Goal: Task Accomplishment & Management: Manage account settings

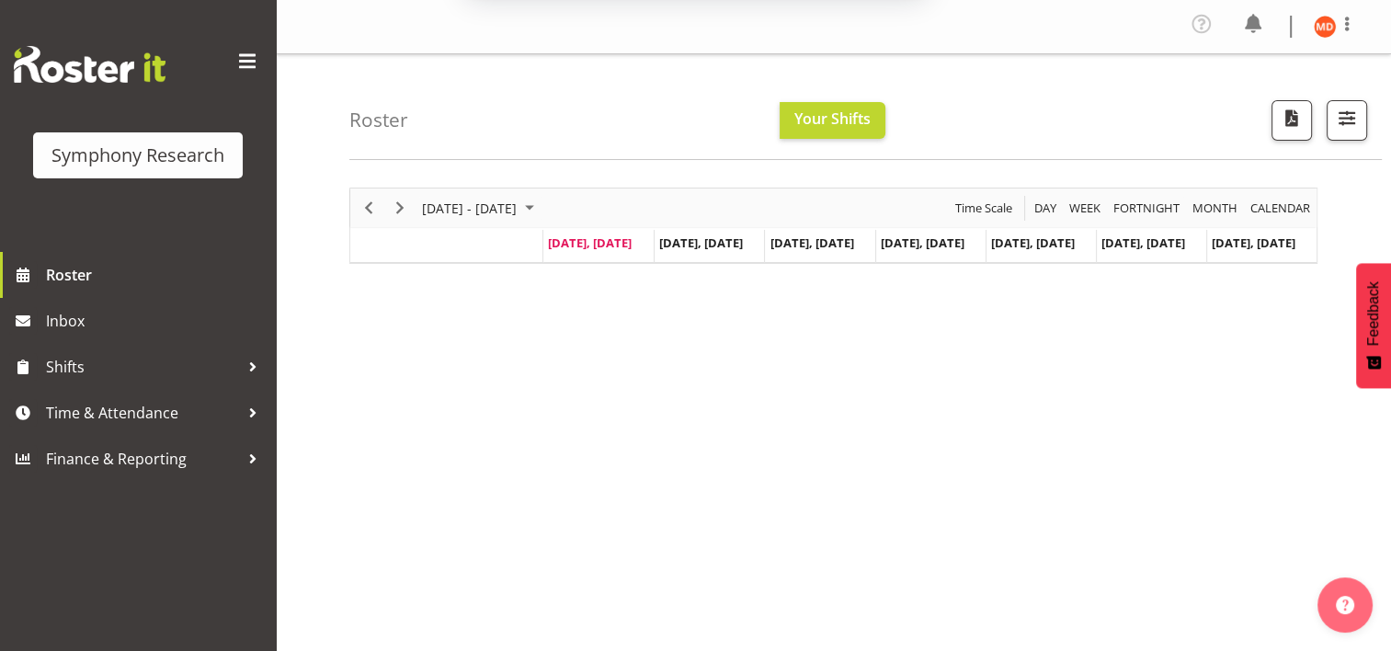
click at [730, 116] on button "Later" at bounding box center [734, 119] width 83 height 46
click at [846, 117] on span "Your Shifts" at bounding box center [832, 118] width 76 height 20
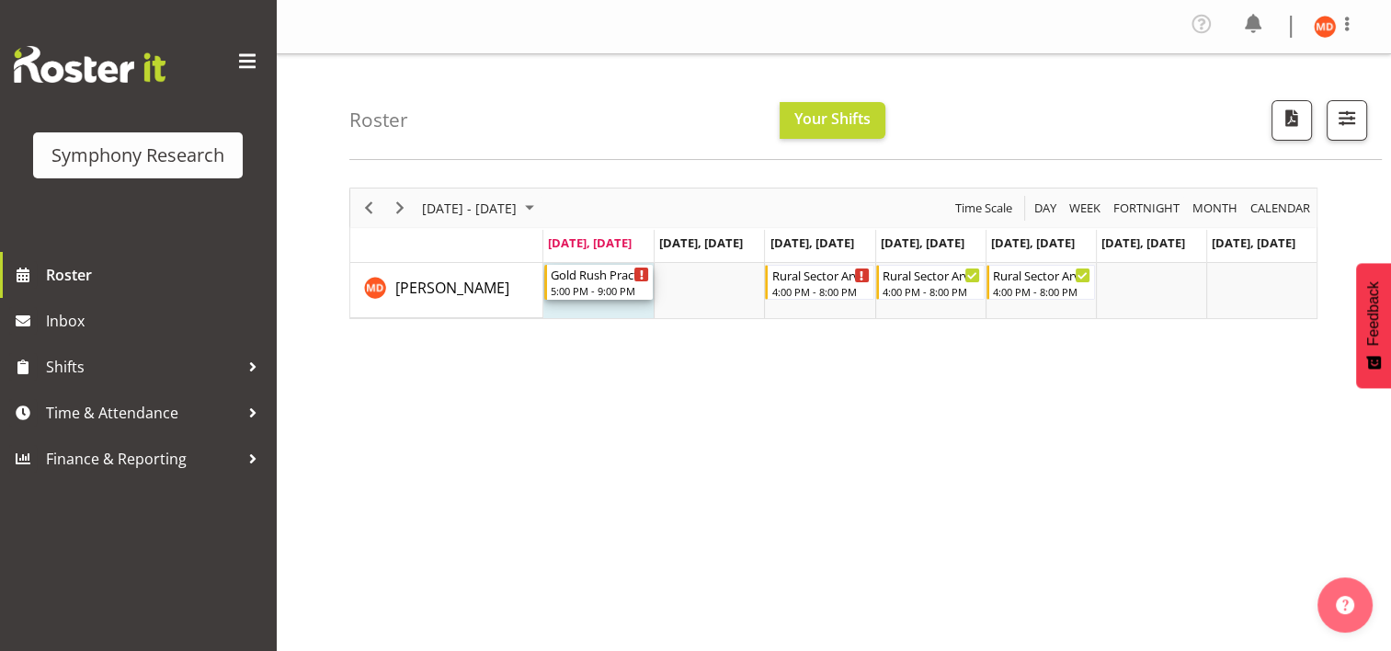
click at [602, 276] on div "Gold Rush Practice Shift" at bounding box center [600, 274] width 98 height 18
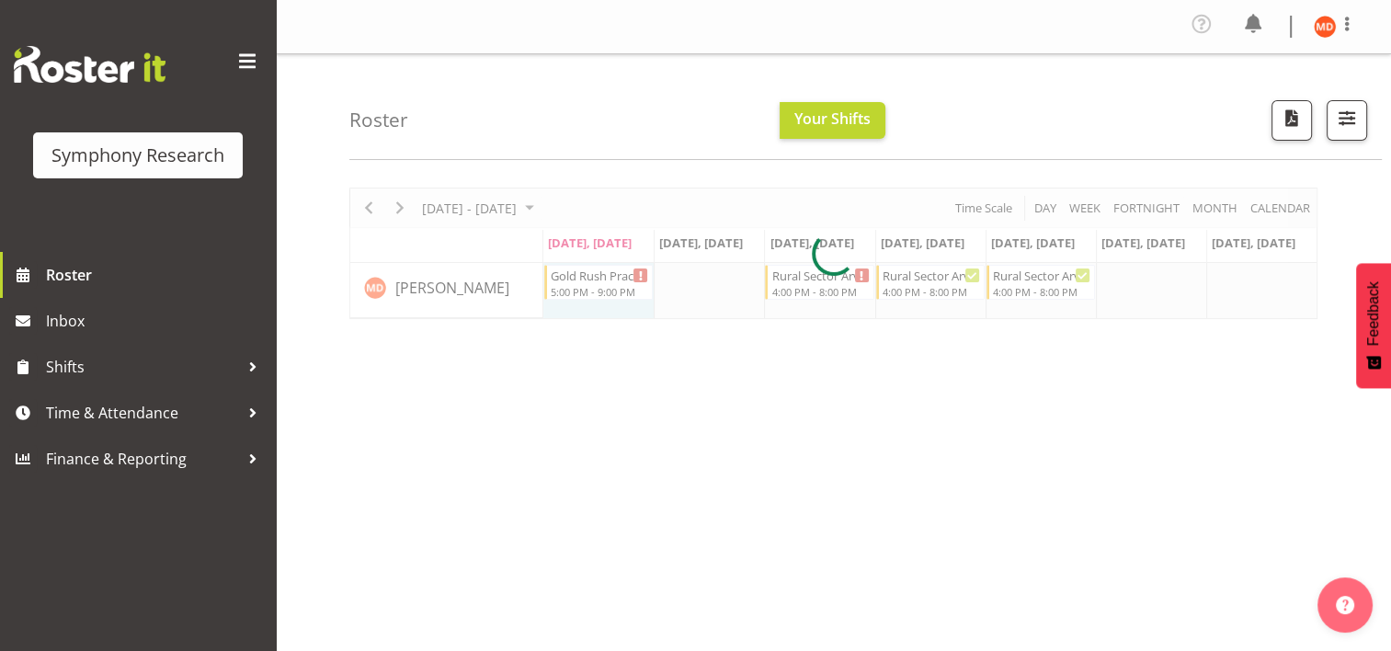
click at [602, 276] on div at bounding box center [833, 253] width 968 height 131
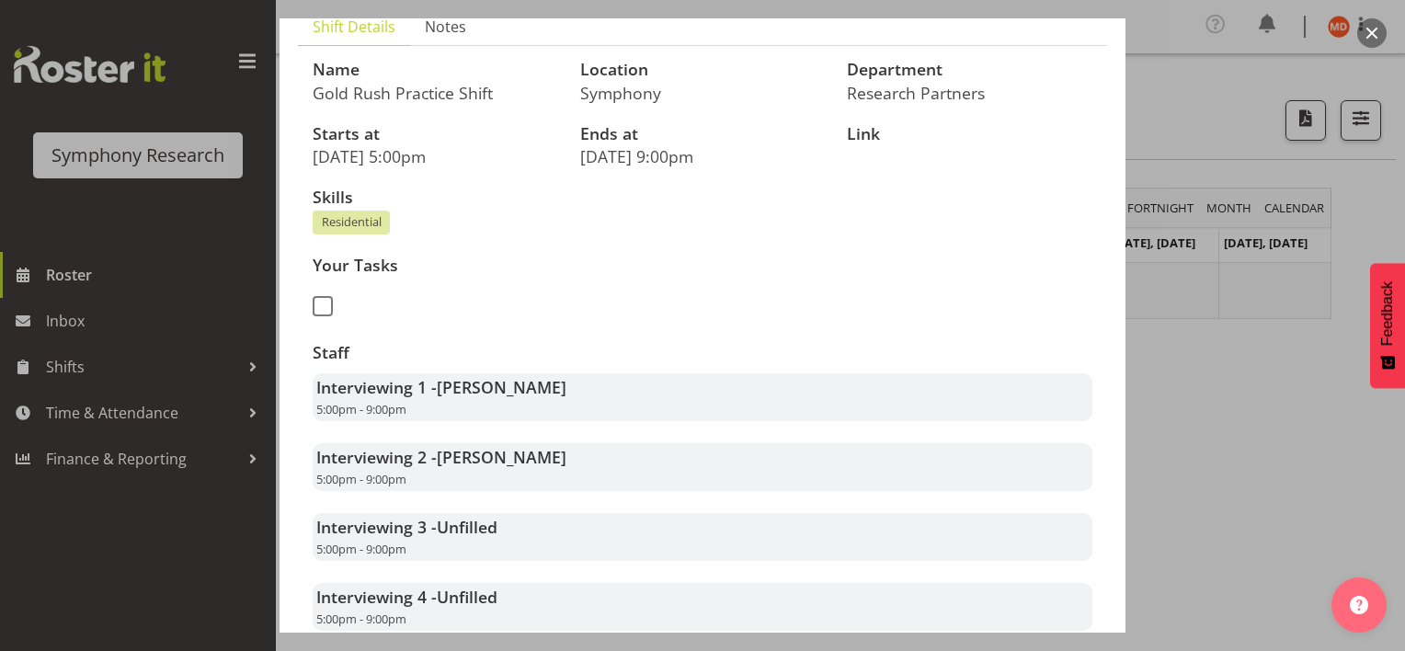
scroll to position [138, 0]
click at [327, 306] on span at bounding box center [323, 308] width 20 height 20
click at [325, 306] on input "checkbox" at bounding box center [319, 308] width 12 height 12
checkbox input "true"
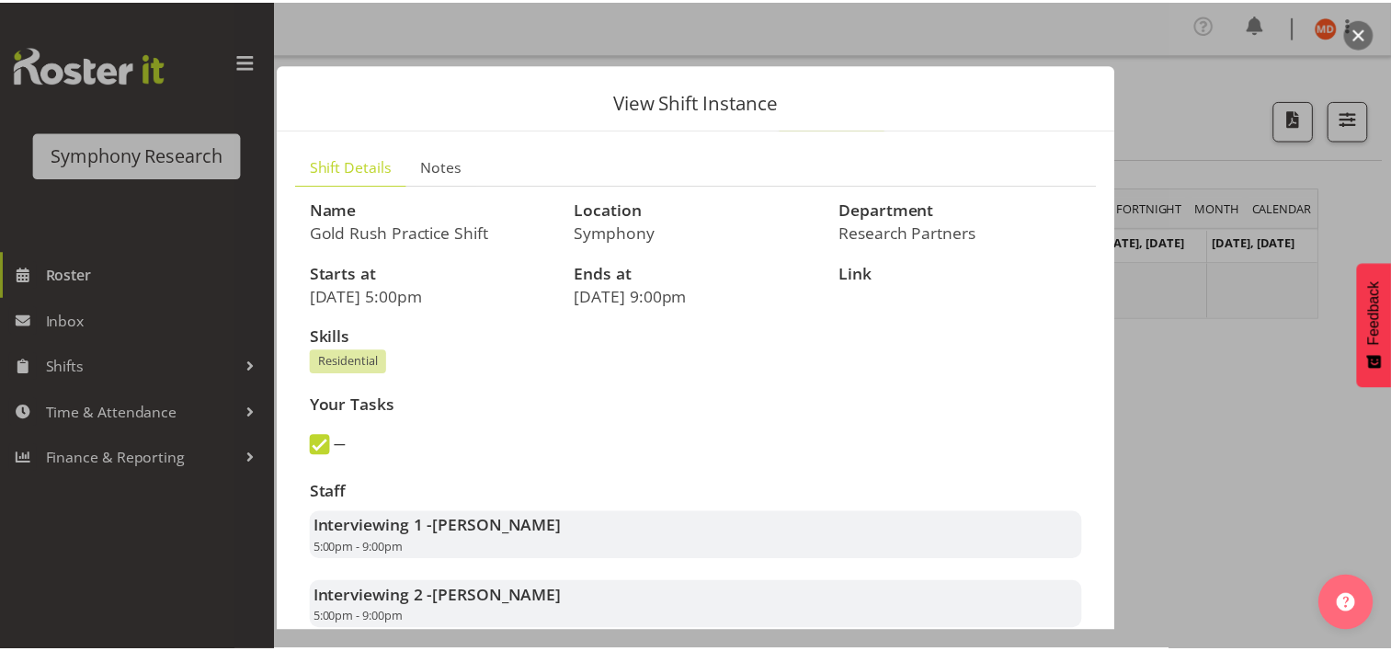
scroll to position [607, 0]
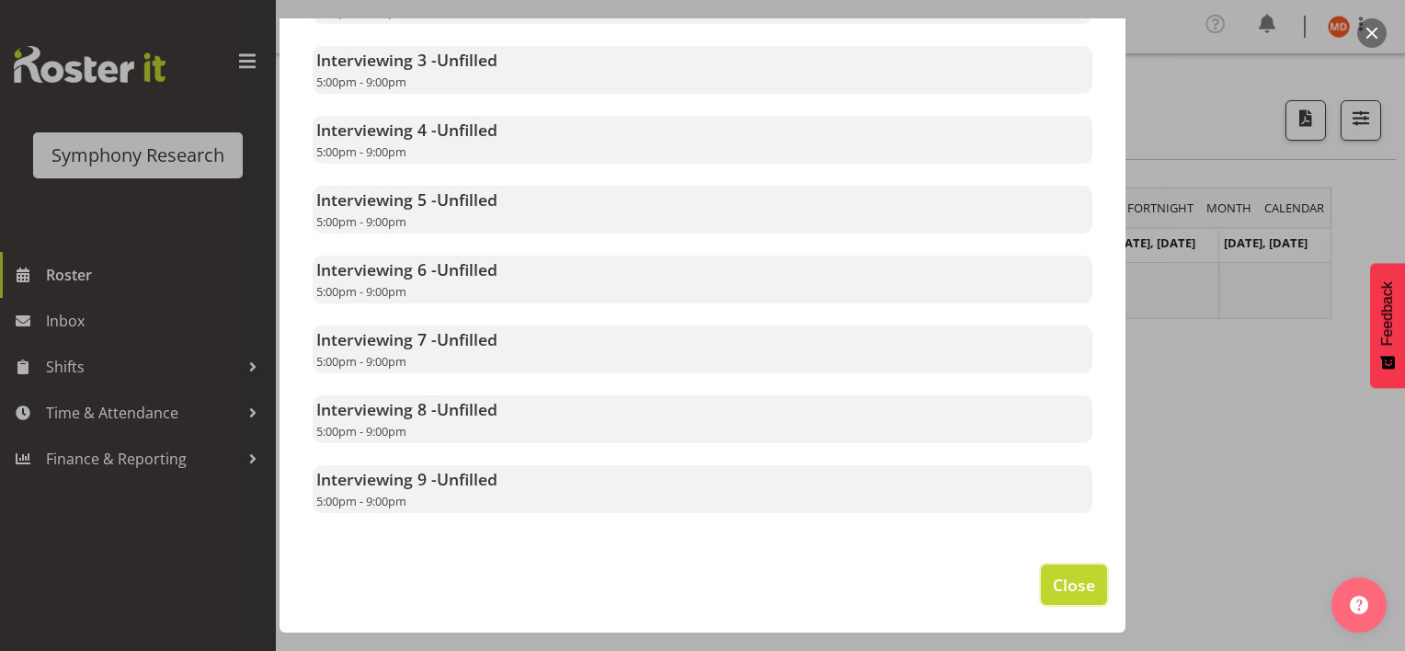
click at [1066, 586] on span "Close" at bounding box center [1074, 585] width 42 height 24
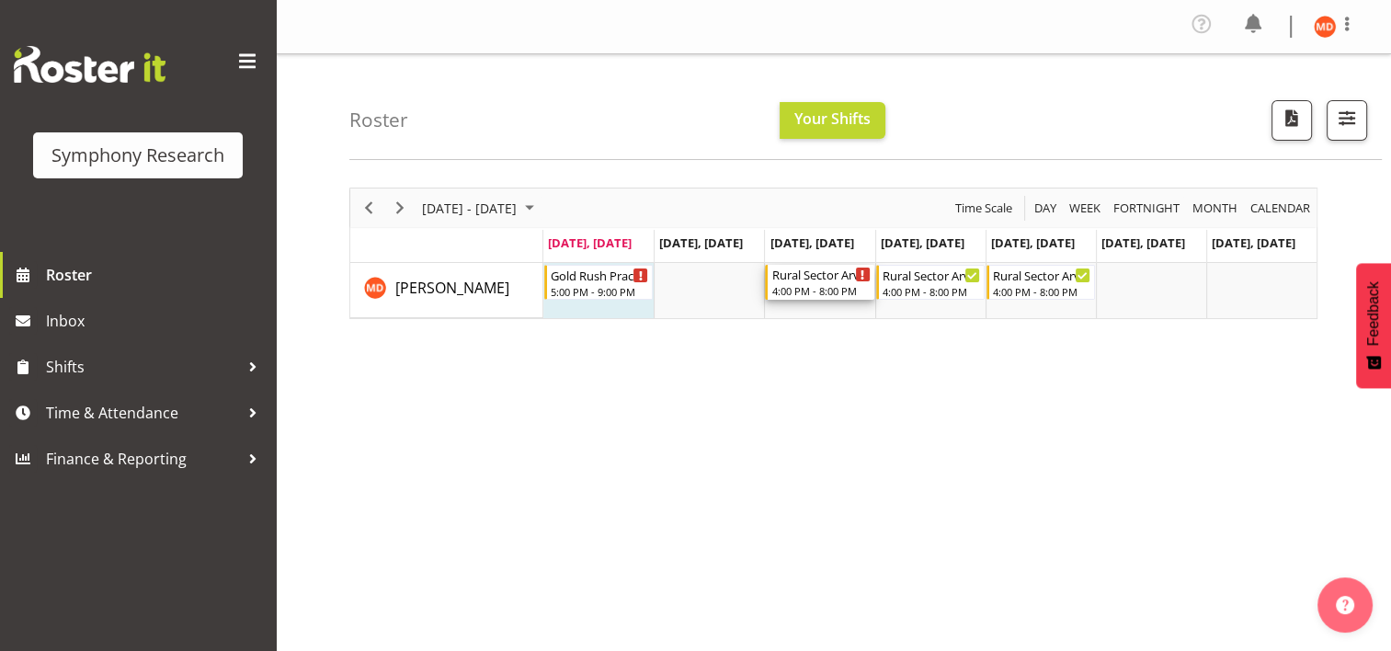
click at [859, 270] on div "Timeline Week of September 1, 2025" at bounding box center [863, 275] width 14 height 14
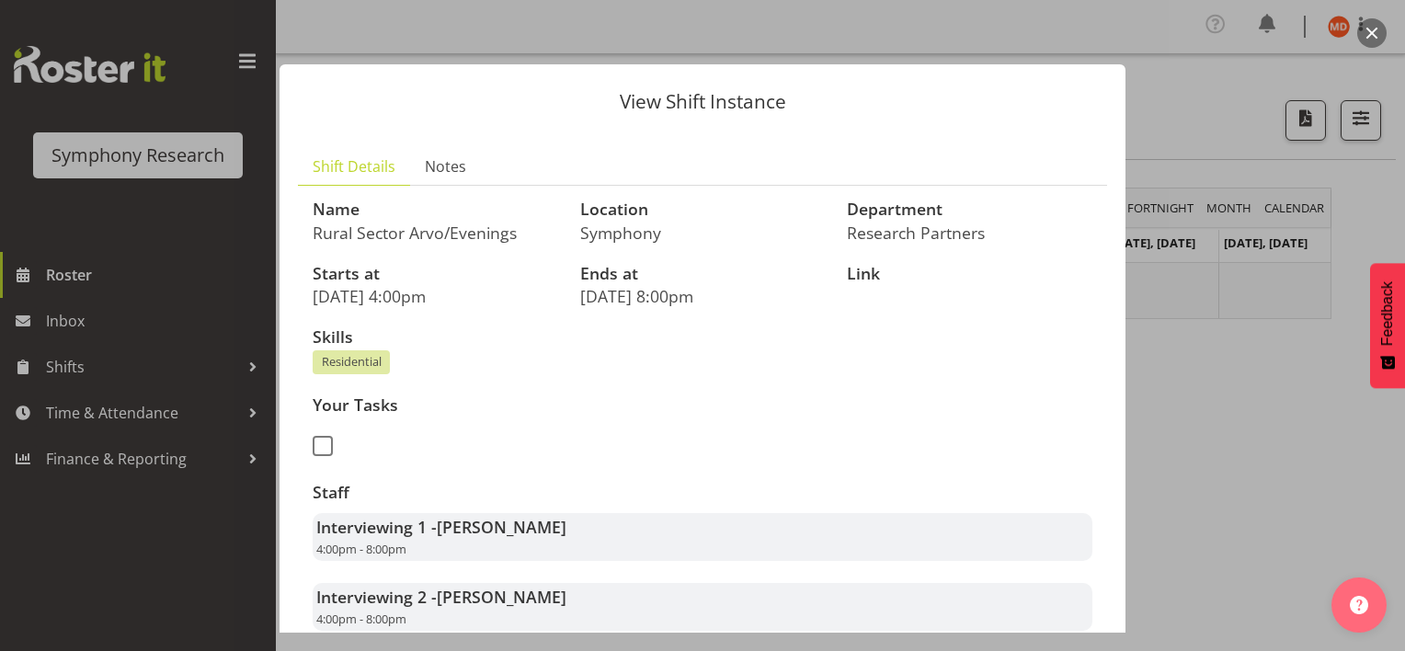
click at [235, 409] on div at bounding box center [702, 325] width 1405 height 651
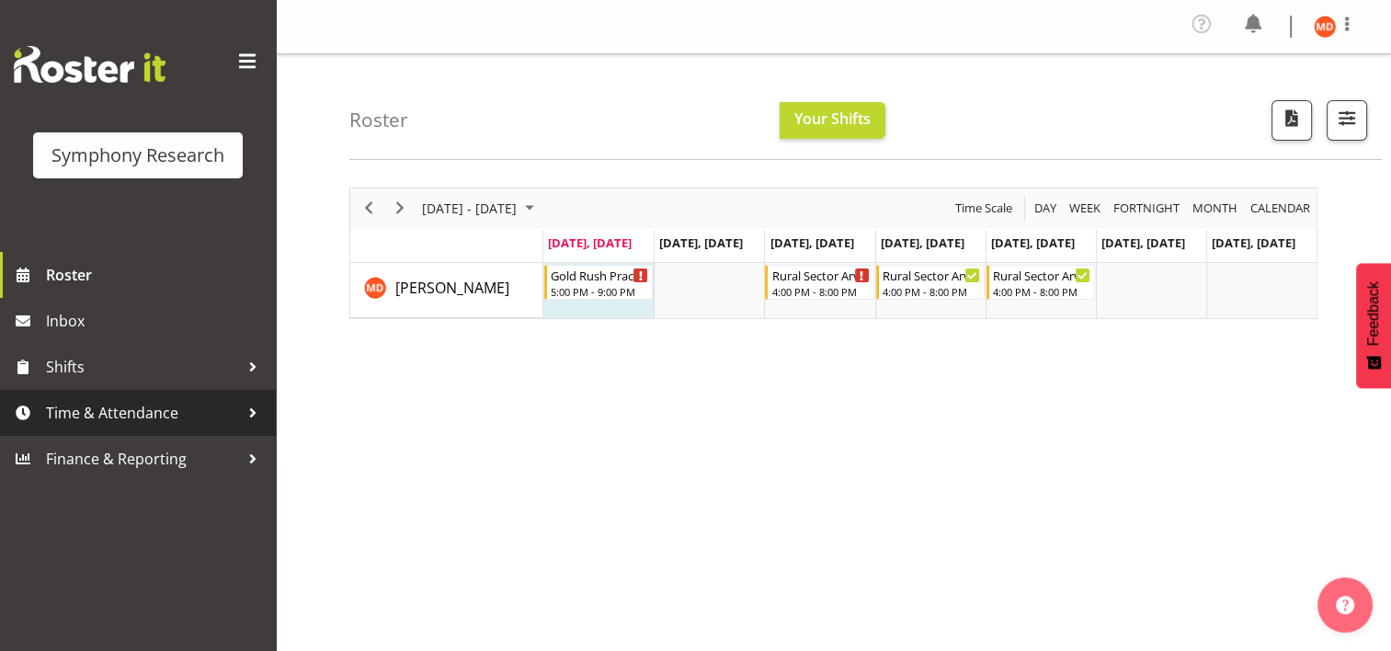
click at [255, 410] on div at bounding box center [253, 413] width 28 height 28
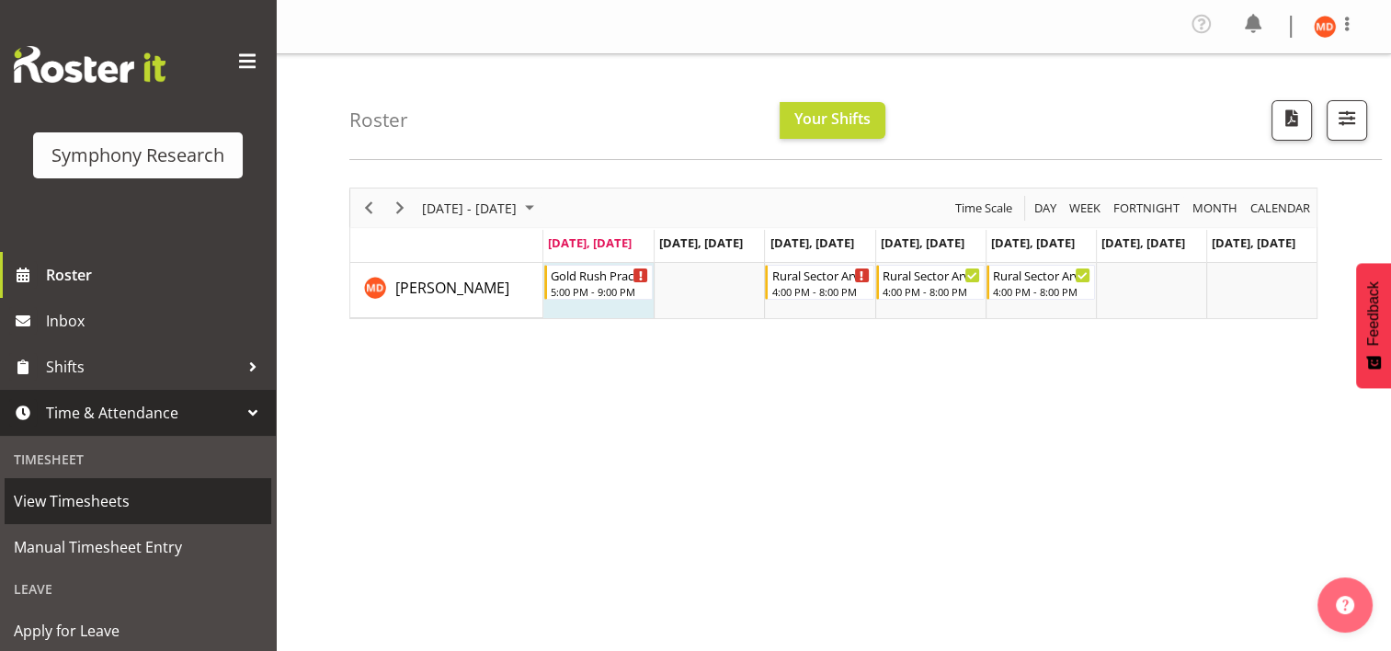
click at [137, 498] on span "View Timesheets" at bounding box center [138, 501] width 248 height 28
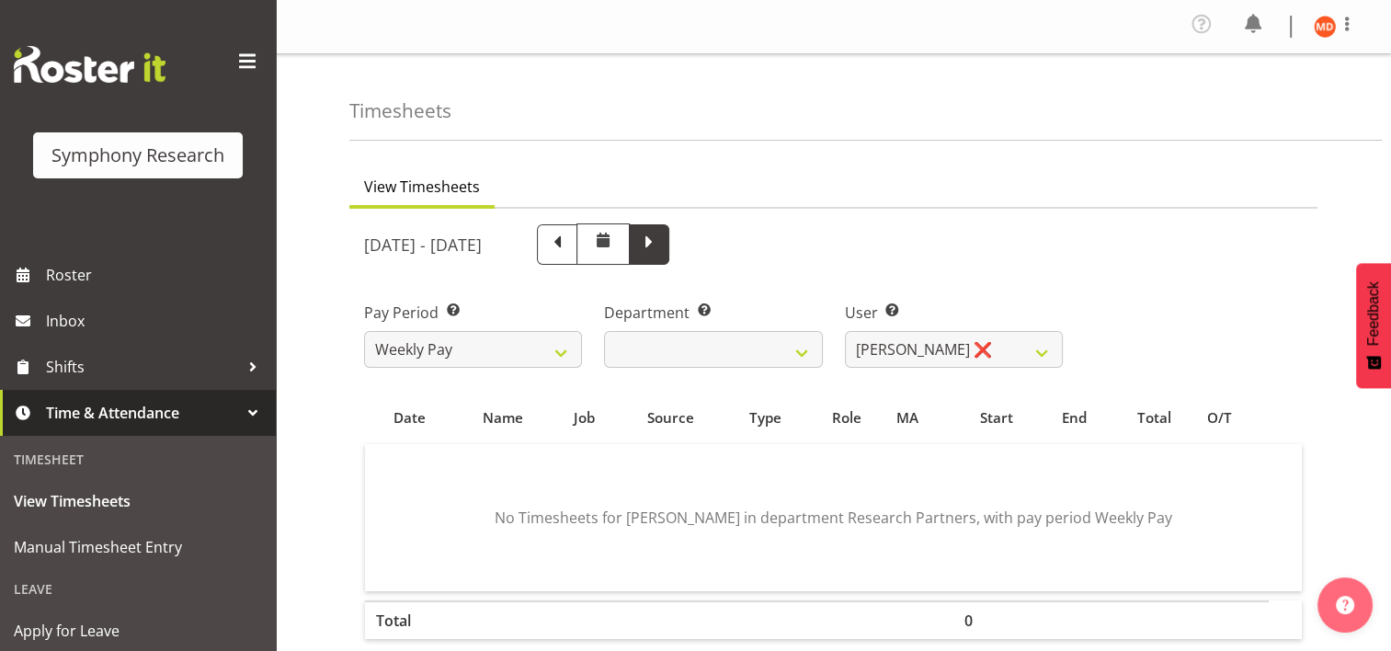
click at [661, 241] on span at bounding box center [649, 243] width 24 height 24
select select
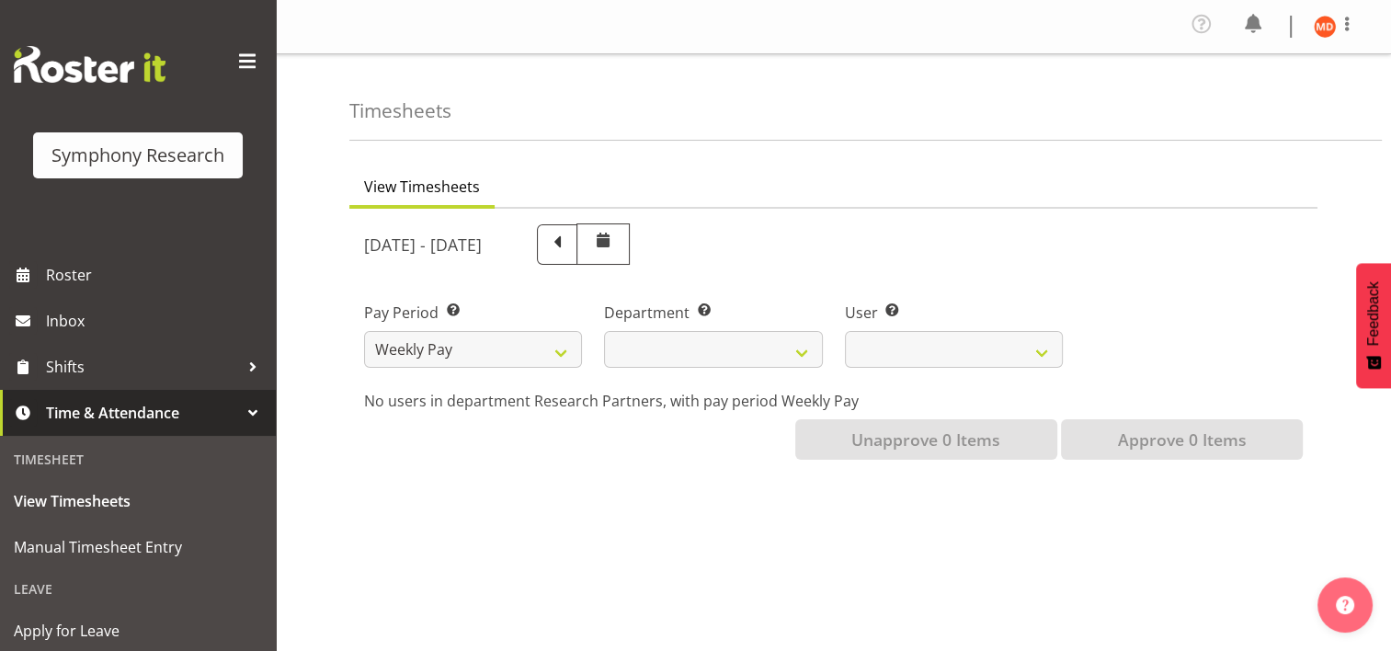
click at [767, 241] on div "September 1st - September 7th 2025 Pay Period Select which pay period you would…" at bounding box center [833, 335] width 939 height 247
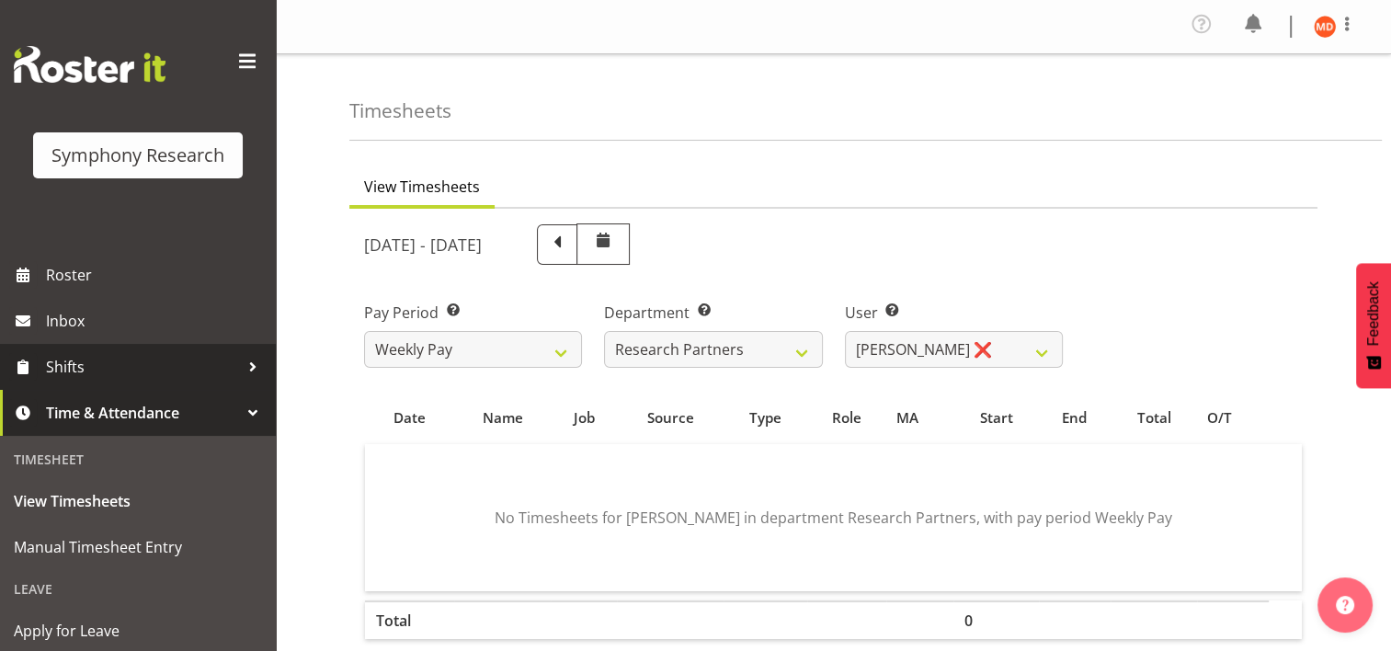
click at [127, 353] on span "Shifts" at bounding box center [142, 367] width 193 height 28
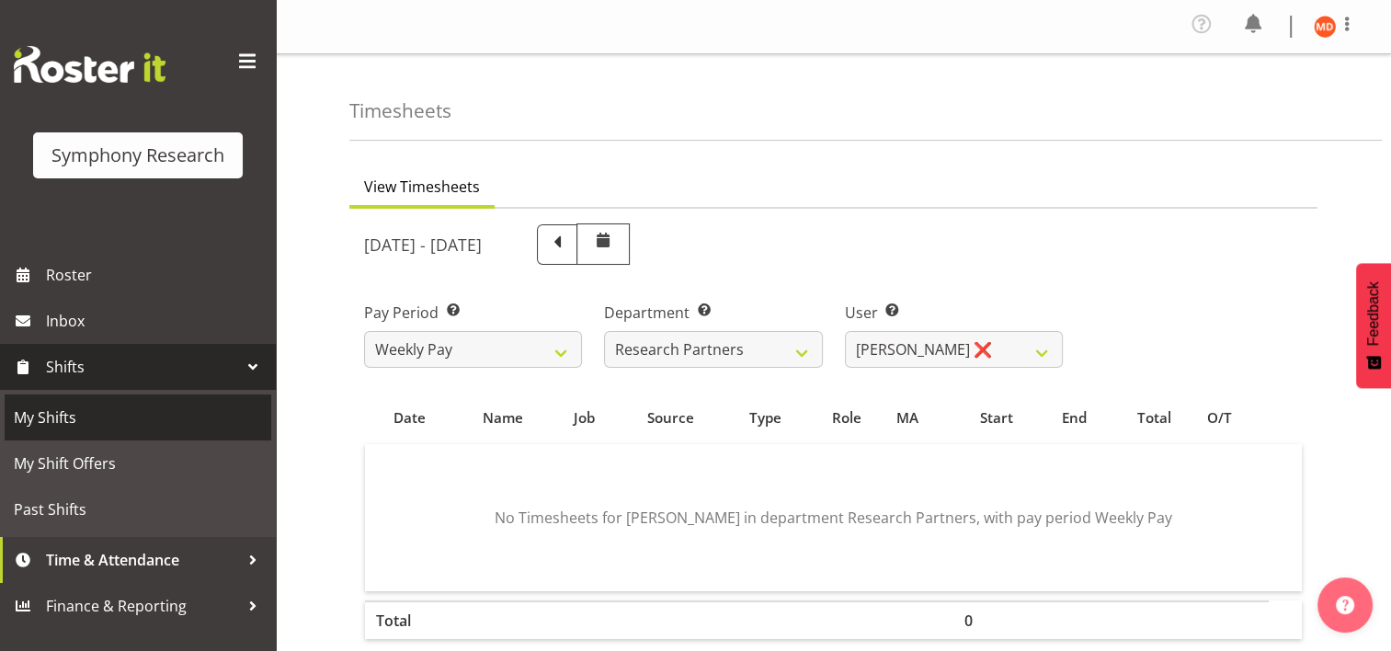
click at [151, 416] on span "My Shifts" at bounding box center [138, 418] width 248 height 28
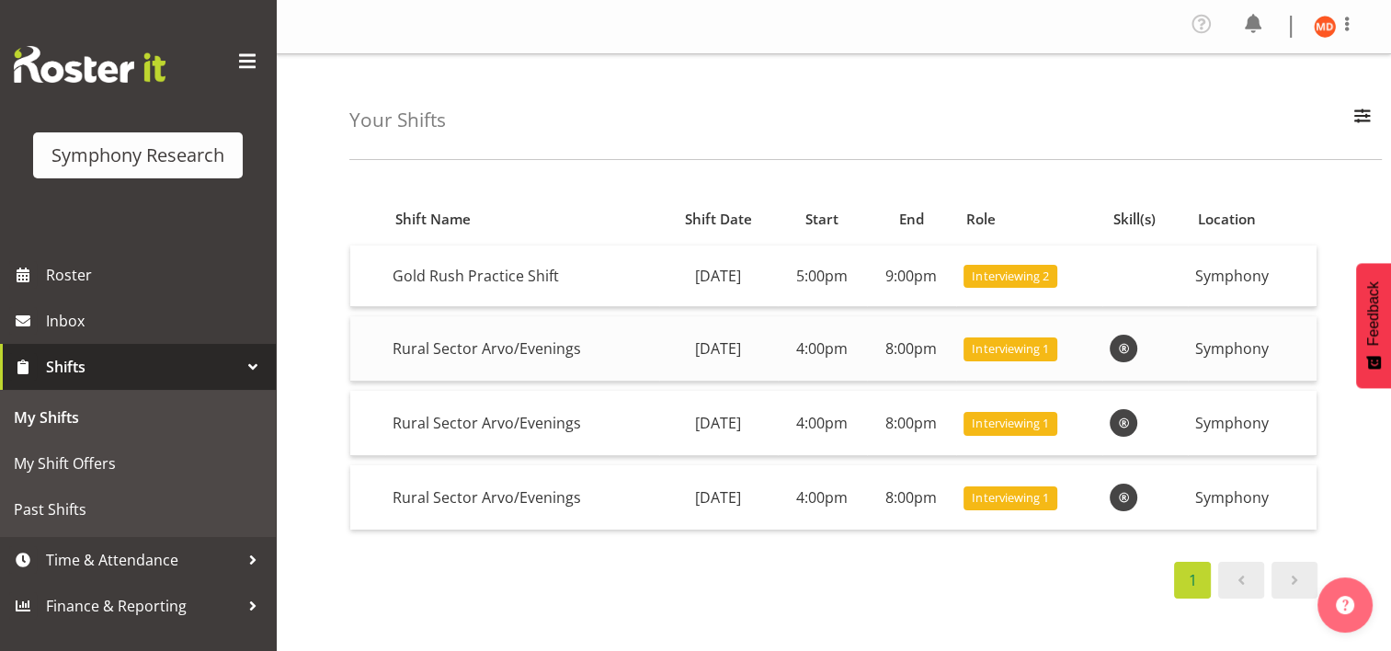
click at [1209, 342] on td "Symphony" at bounding box center [1252, 348] width 129 height 65
click at [550, 340] on td "Rural Sector Arvo/Evenings" at bounding box center [522, 348] width 274 height 65
click at [1028, 346] on span "Interviewing 1" at bounding box center [1010, 348] width 76 height 17
click at [1041, 349] on span "Interviewing 1" at bounding box center [1010, 348] width 76 height 17
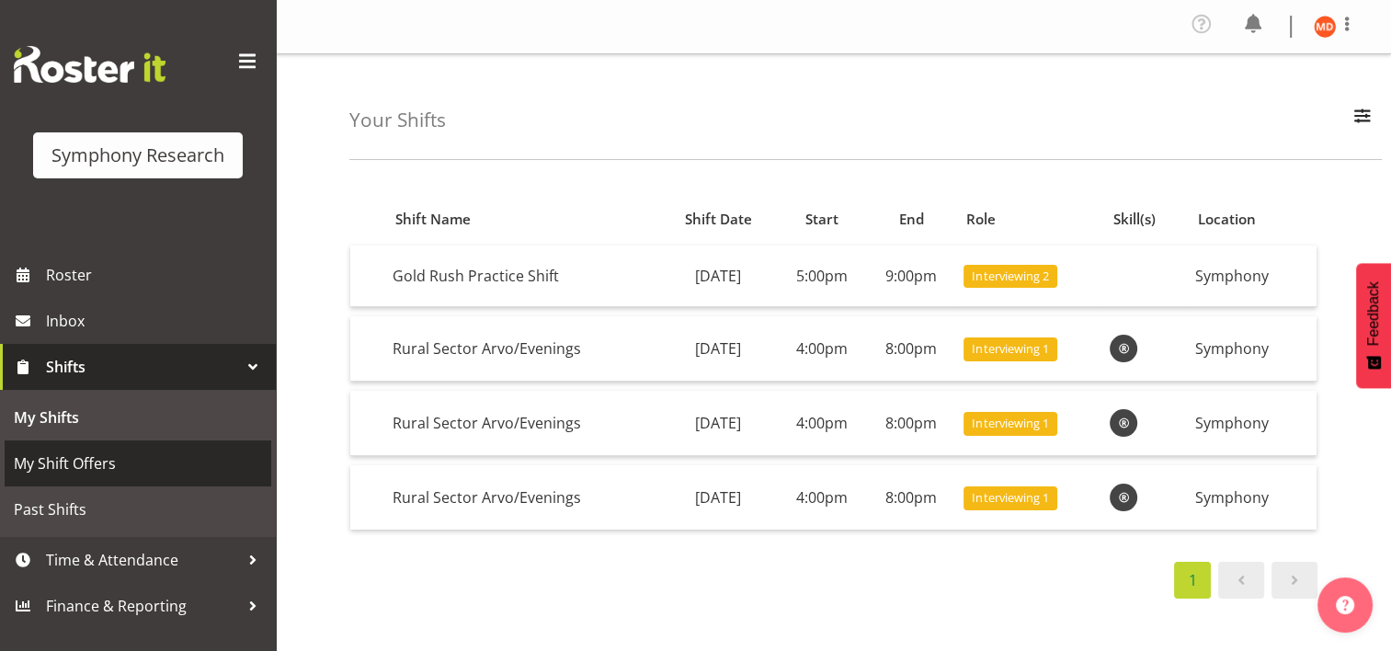
click at [77, 457] on span "My Shift Offers" at bounding box center [138, 464] width 248 height 28
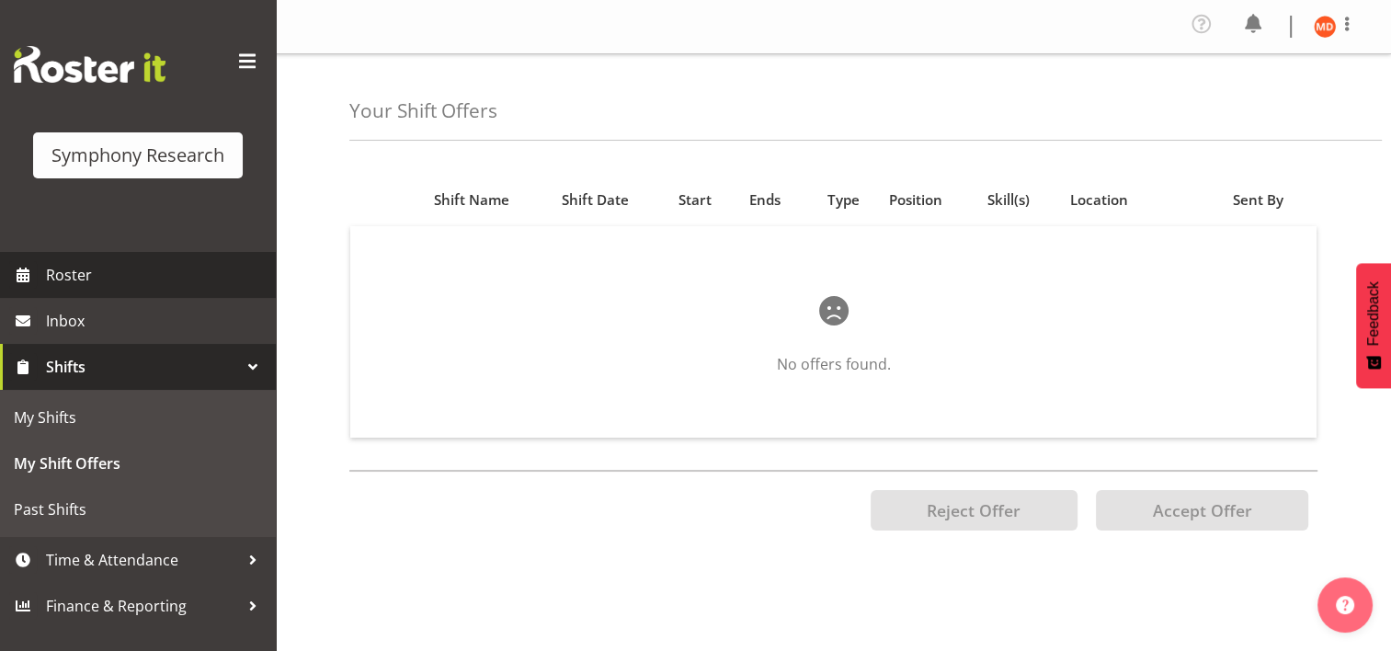
click at [172, 275] on span "Roster" at bounding box center [156, 275] width 221 height 28
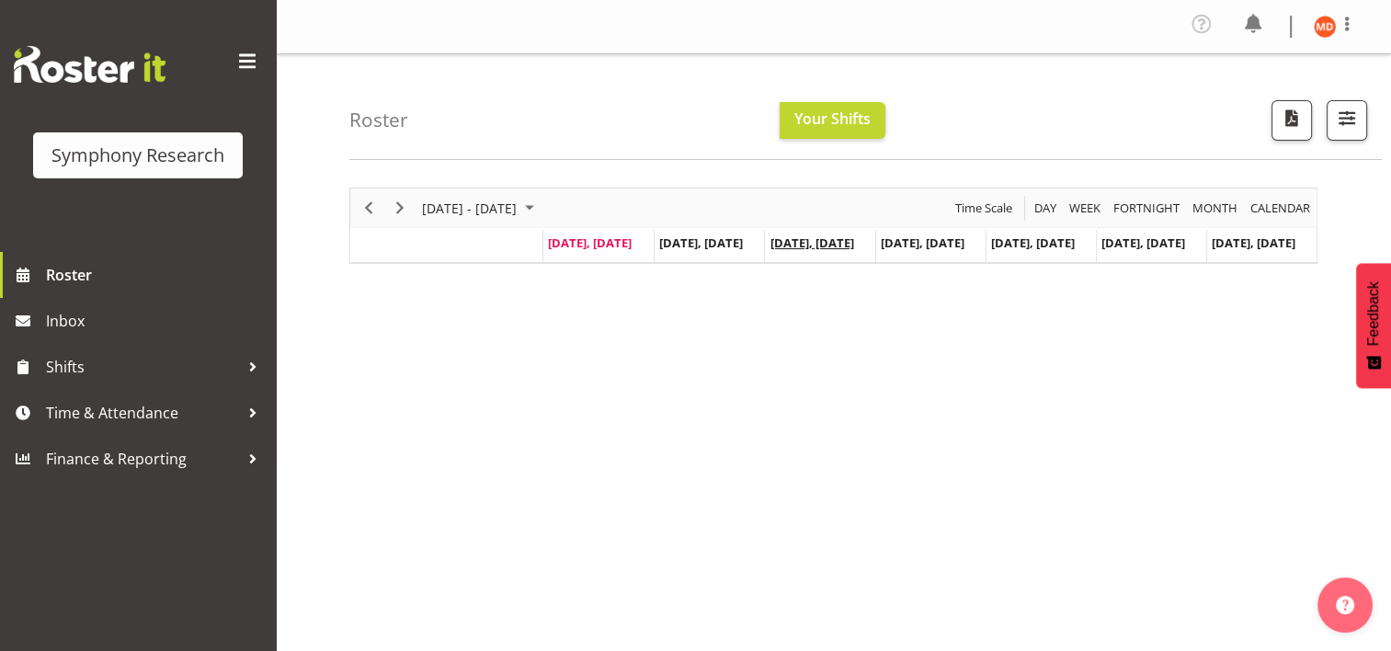
click at [823, 242] on span "[DATE], [DATE]" at bounding box center [811, 242] width 84 height 17
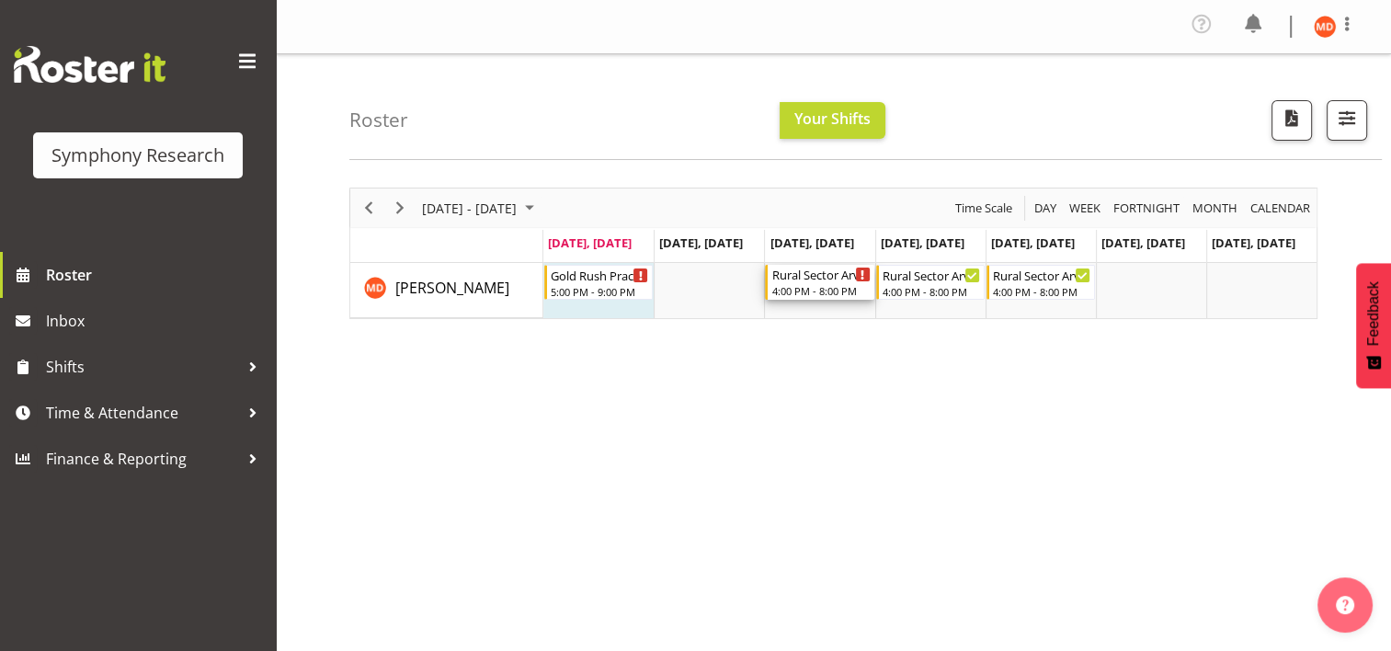
click at [860, 268] on div "Timeline Week of September 1, 2025" at bounding box center [863, 275] width 14 height 14
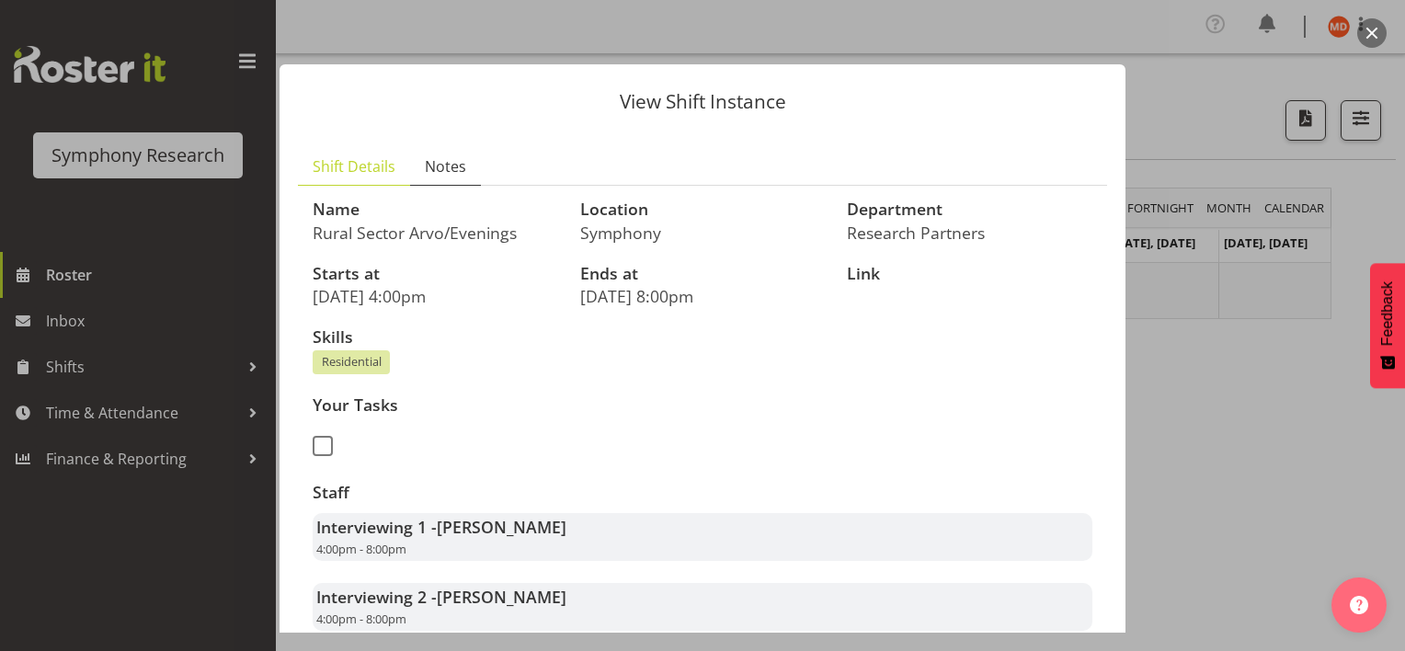
click at [458, 167] on span "Notes" at bounding box center [445, 166] width 41 height 22
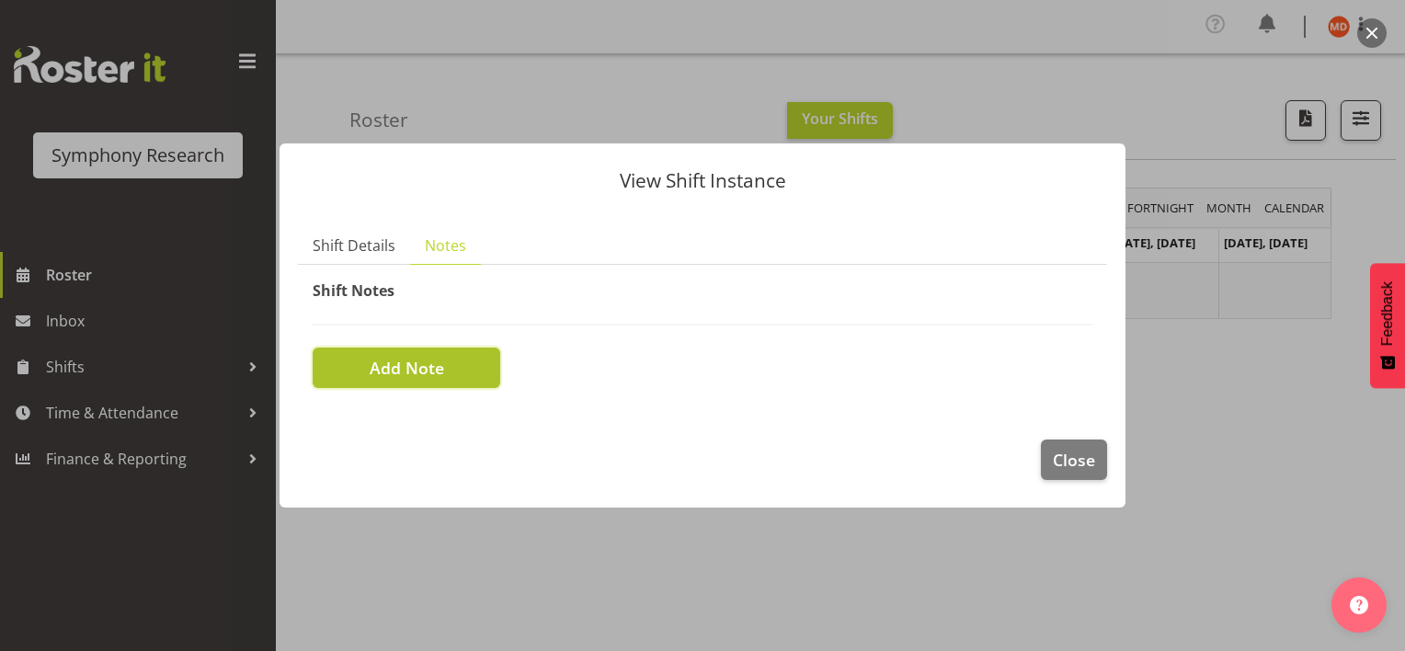
click at [458, 361] on button "Add Note" at bounding box center [407, 367] width 188 height 40
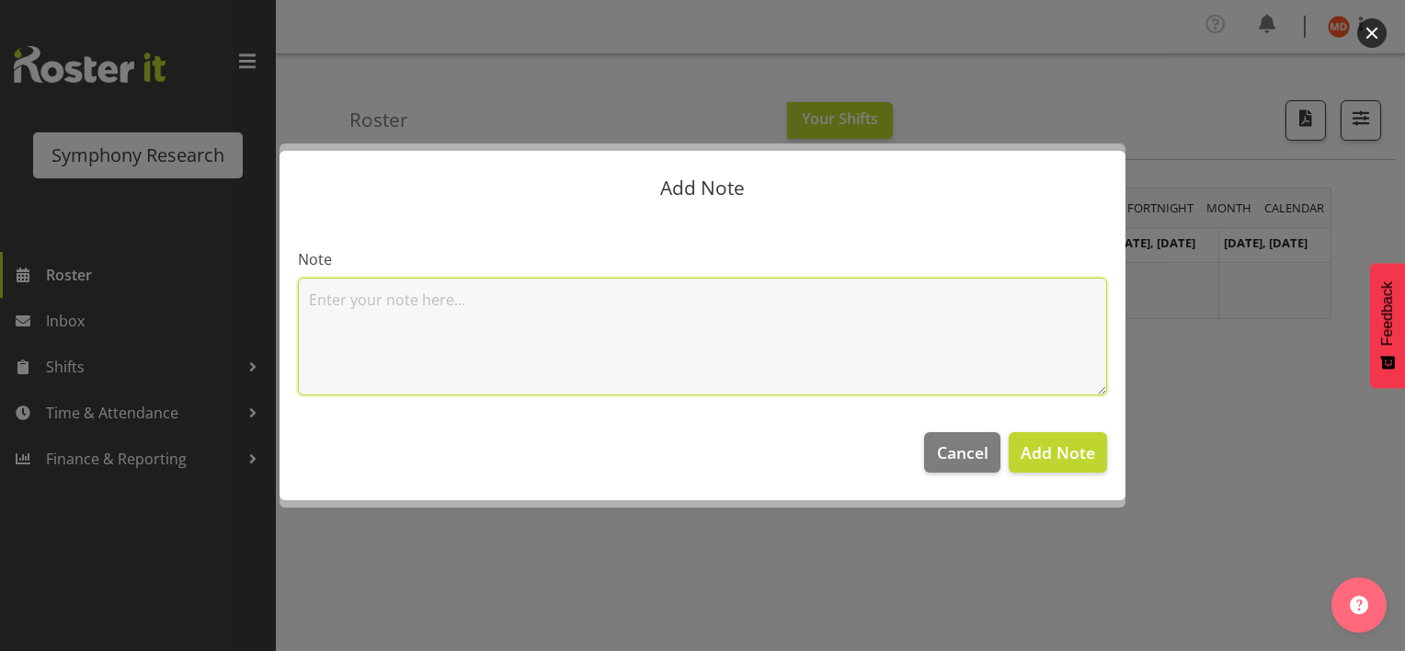
click at [462, 286] on textarea at bounding box center [702, 337] width 809 height 118
type textarea "Unfortunately, I'm unable to work [DATE] nights"
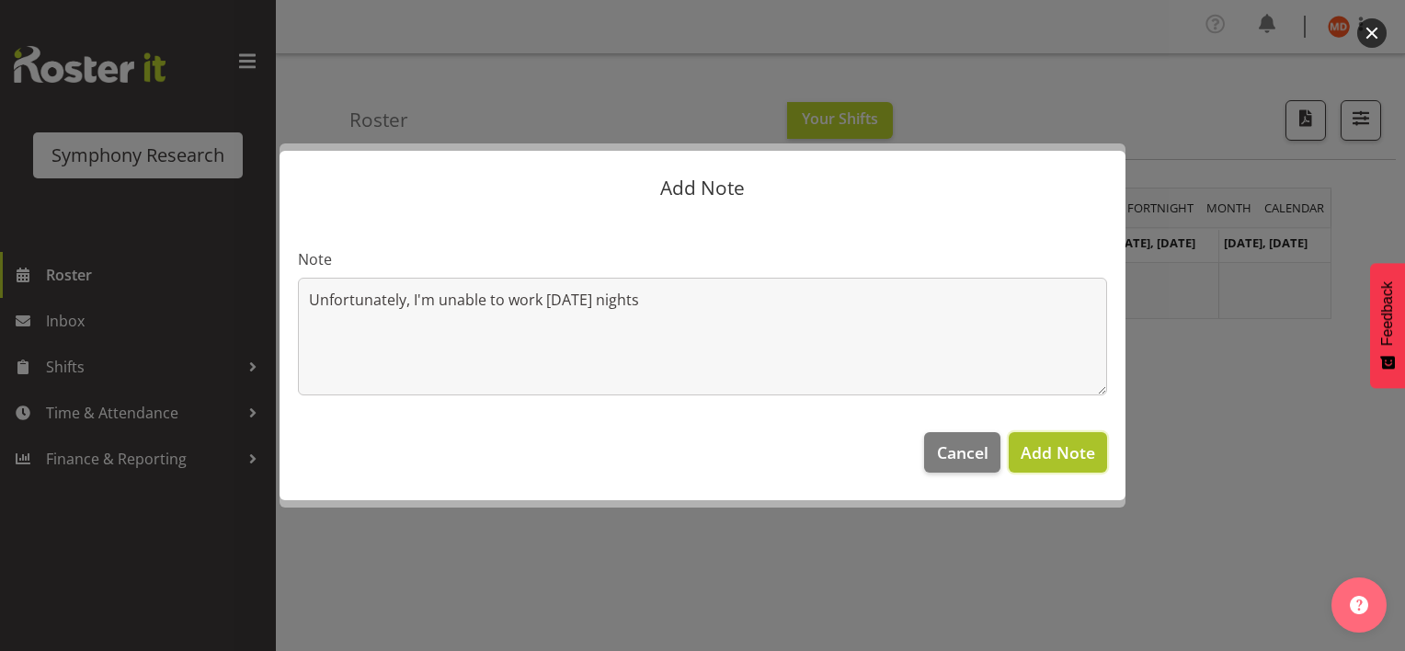
click at [1040, 443] on span "Add Note" at bounding box center [1057, 452] width 74 height 22
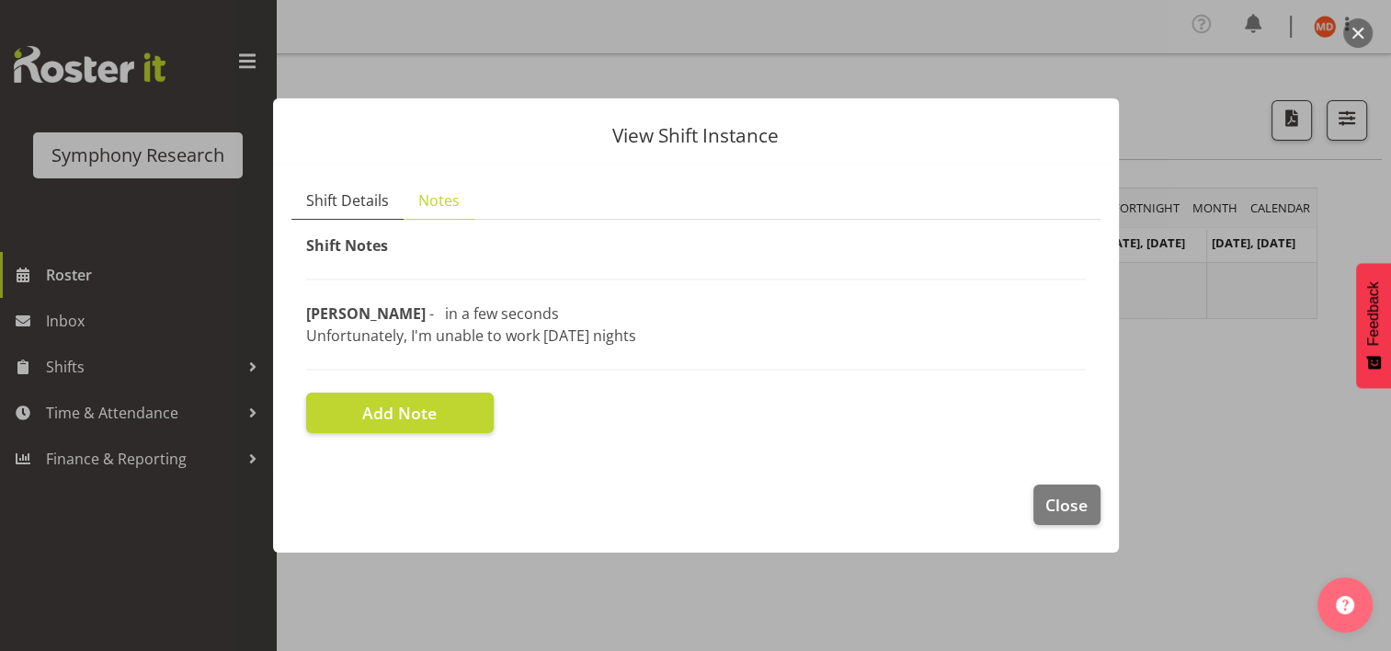
click at [358, 196] on span "Shift Details" at bounding box center [347, 200] width 83 height 22
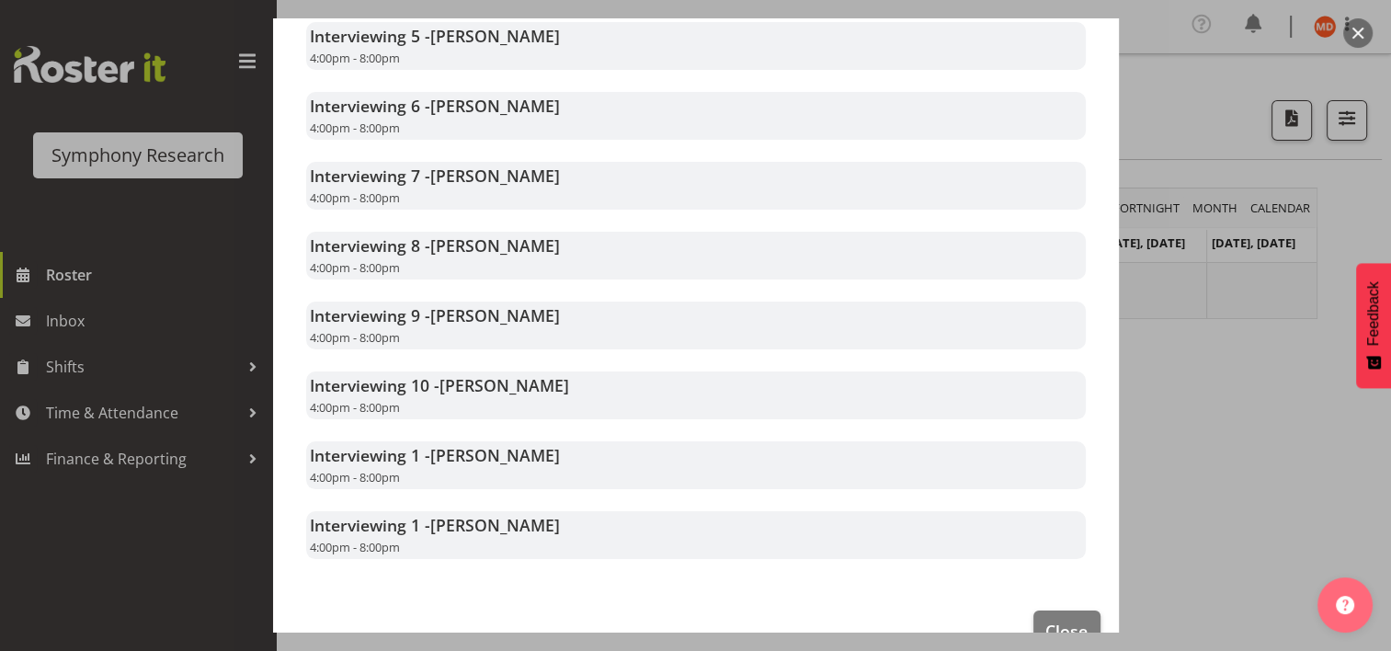
scroll to position [816, 0]
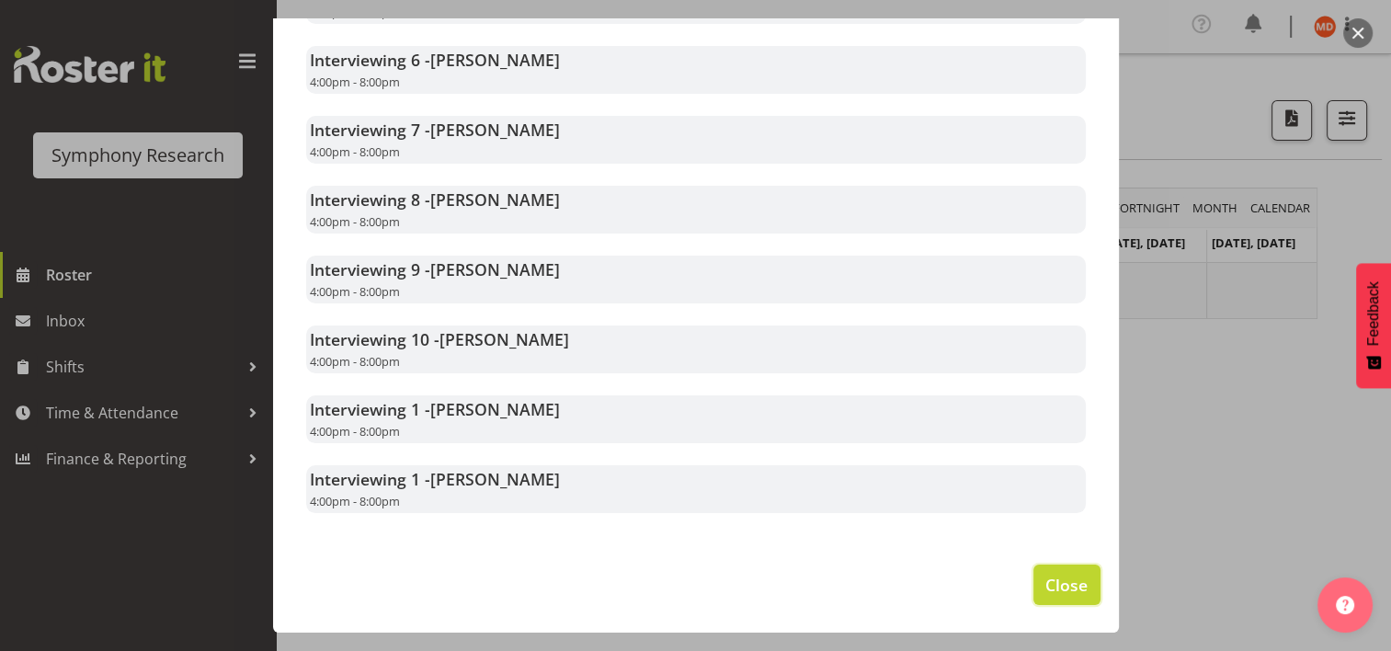
click at [1066, 574] on span "Close" at bounding box center [1066, 585] width 42 height 24
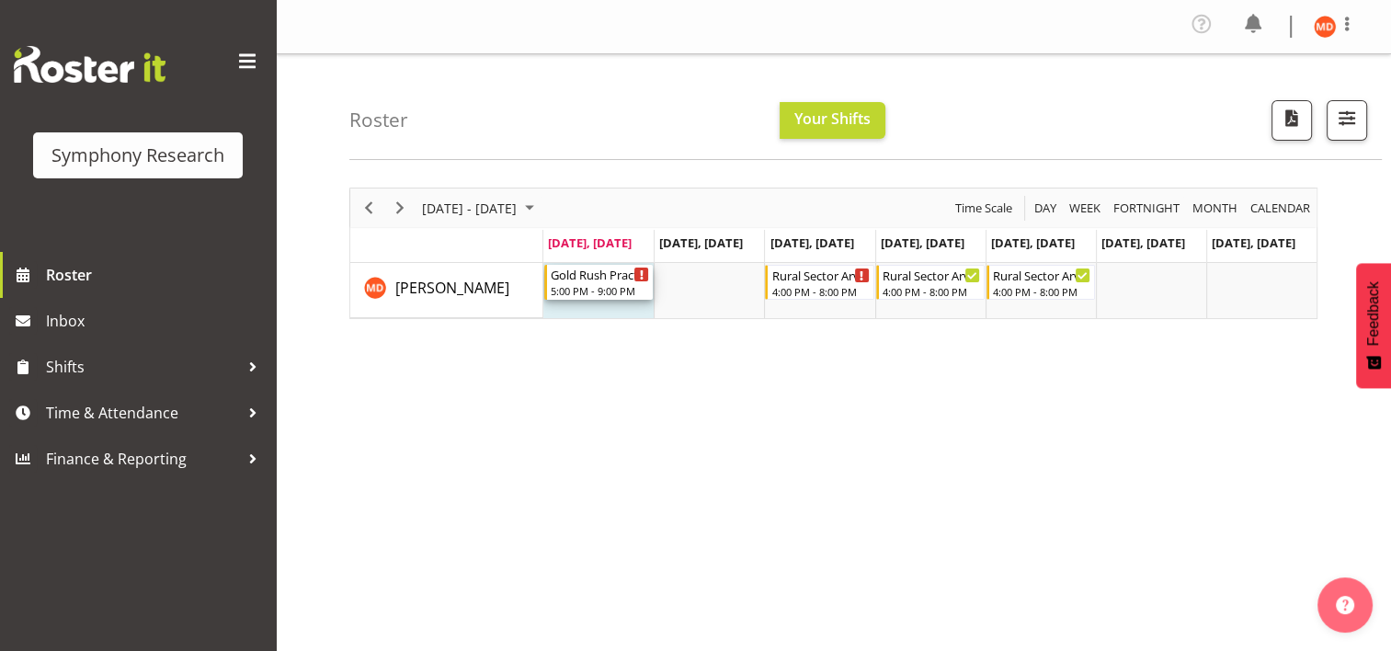
click at [582, 287] on div "5:00 PM - 9:00 PM" at bounding box center [600, 290] width 98 height 15
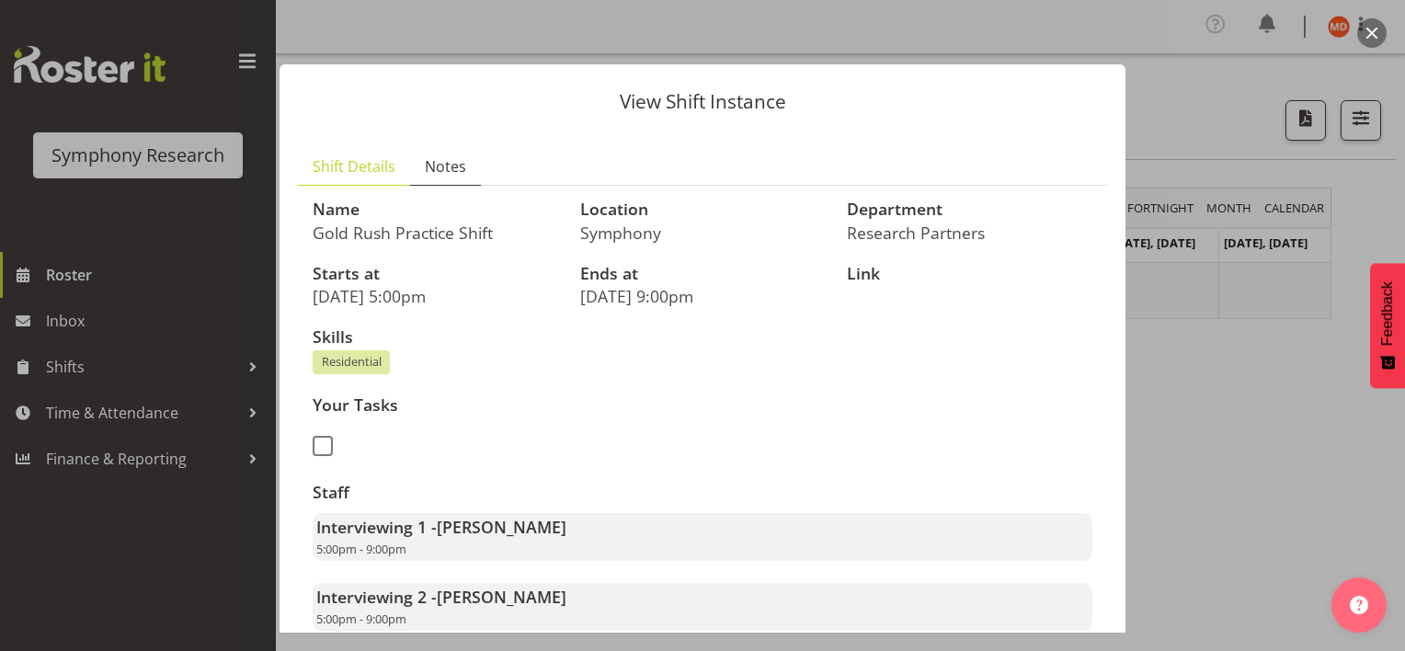
click at [447, 163] on span "Notes" at bounding box center [445, 166] width 41 height 22
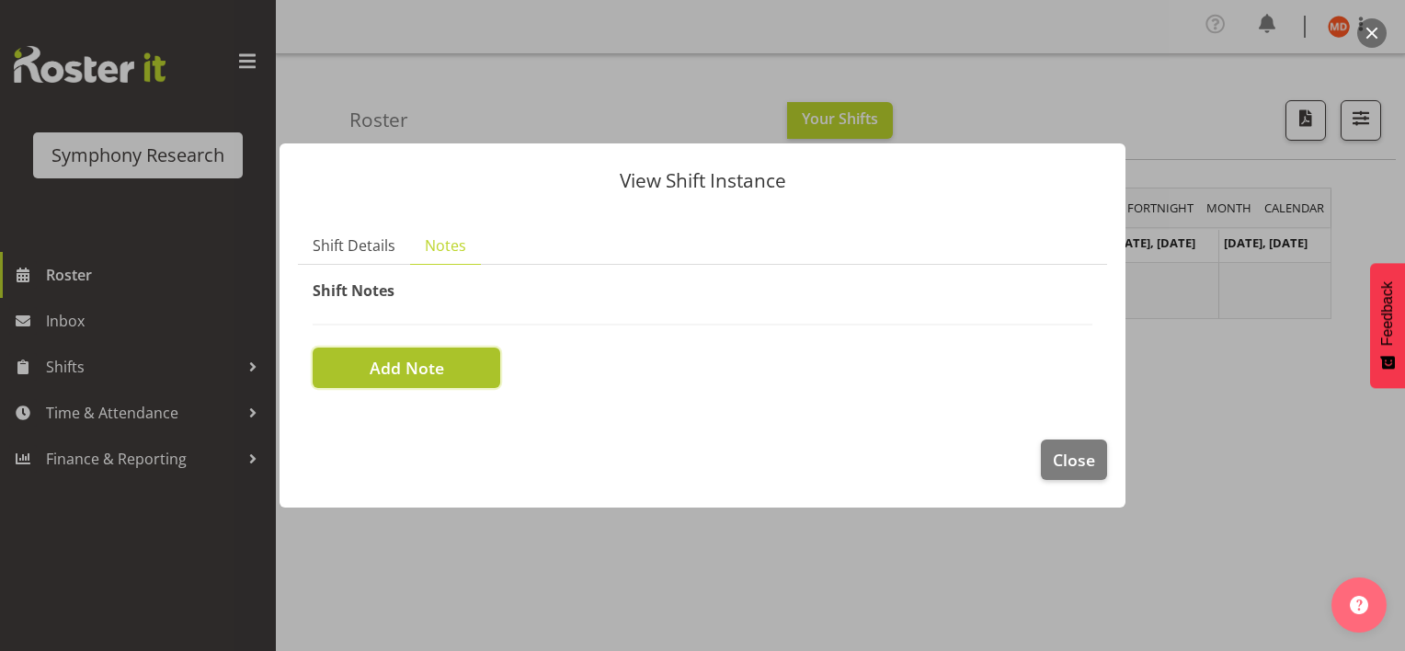
click at [434, 367] on span "Add Note" at bounding box center [407, 368] width 74 height 24
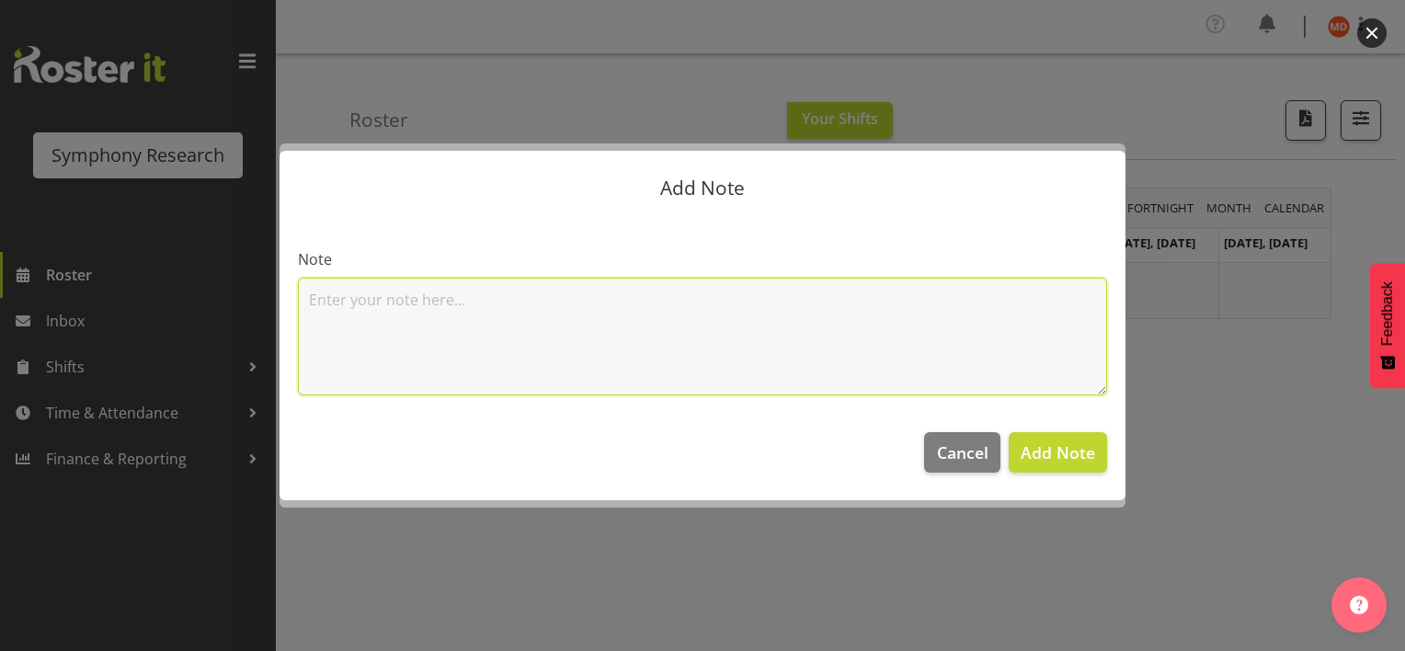
click at [511, 308] on textarea at bounding box center [702, 337] width 809 height 118
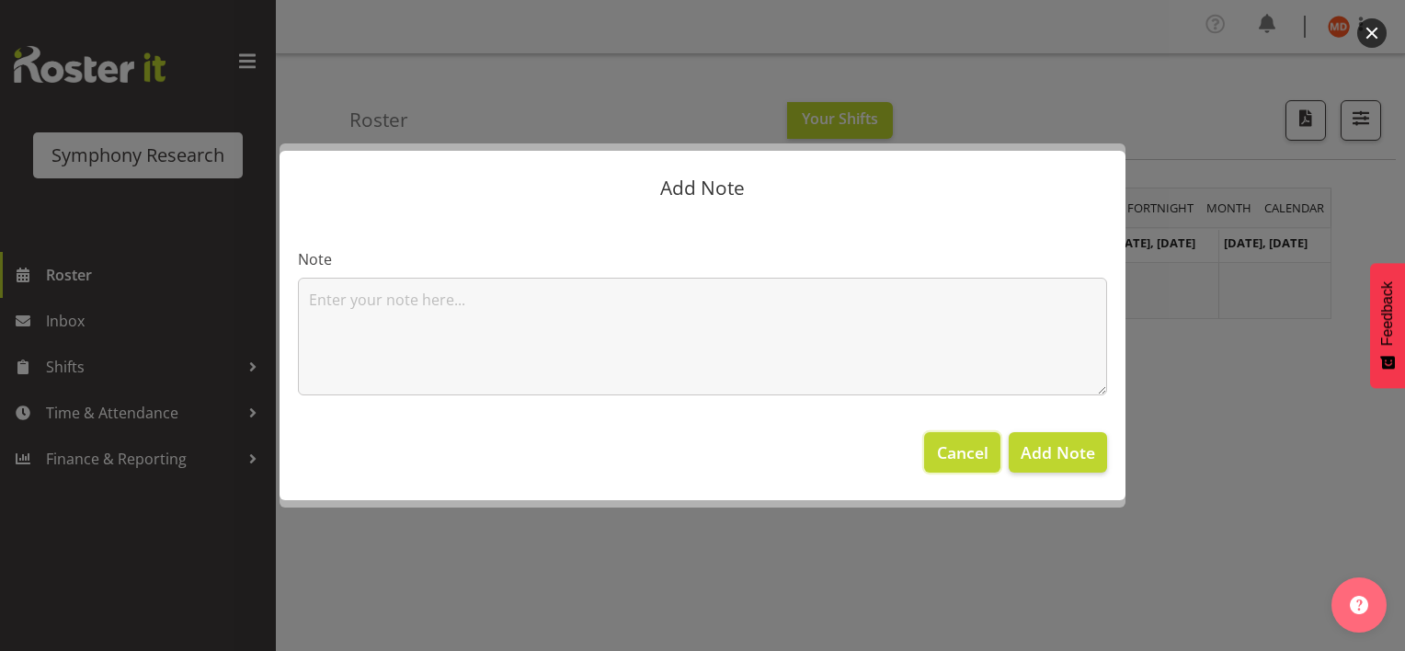
click at [954, 457] on span "Cancel" at bounding box center [962, 452] width 51 height 24
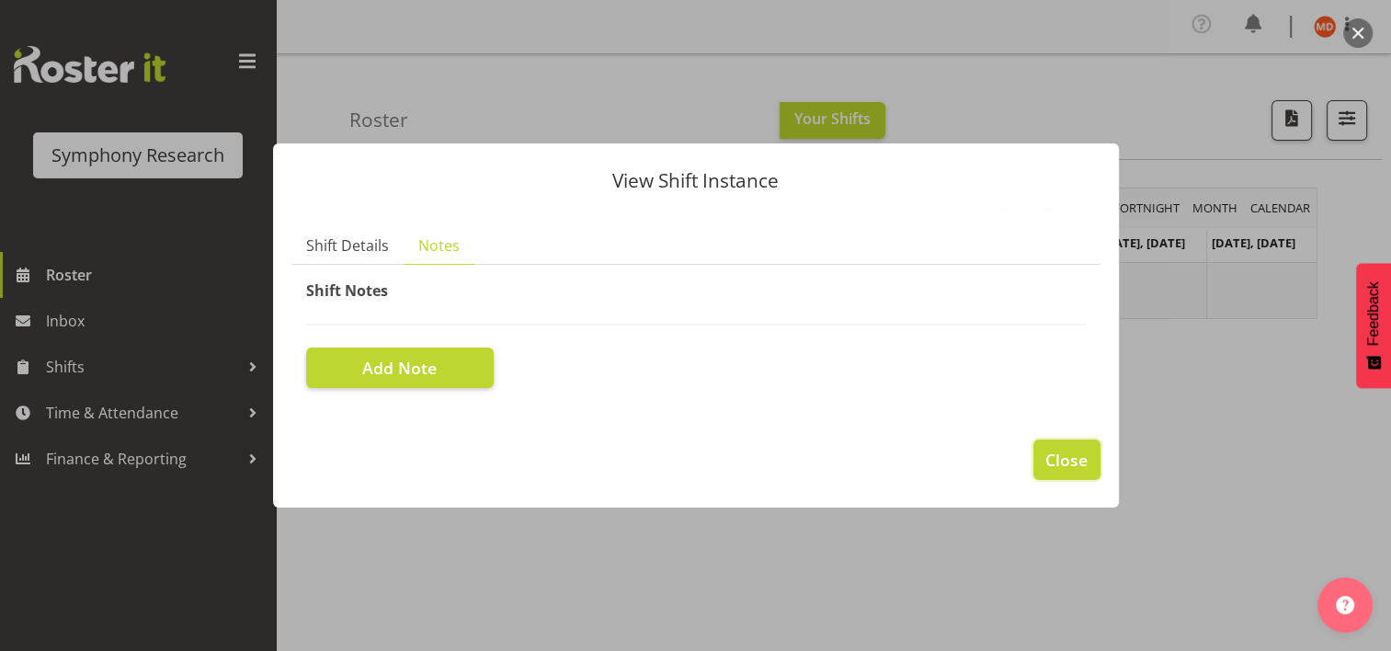
click at [1063, 458] on span "Close" at bounding box center [1066, 460] width 42 height 24
